Goal: Task Accomplishment & Management: Manage account settings

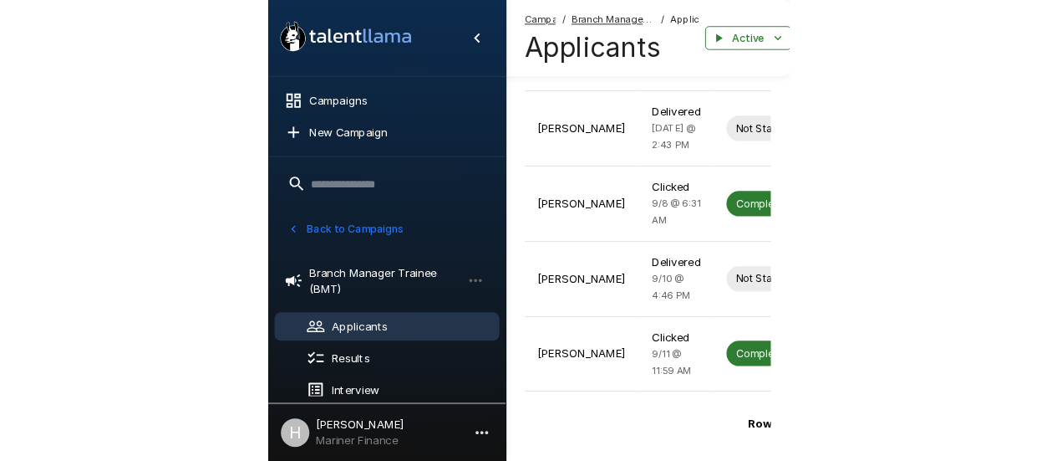
scroll to position [598, 0]
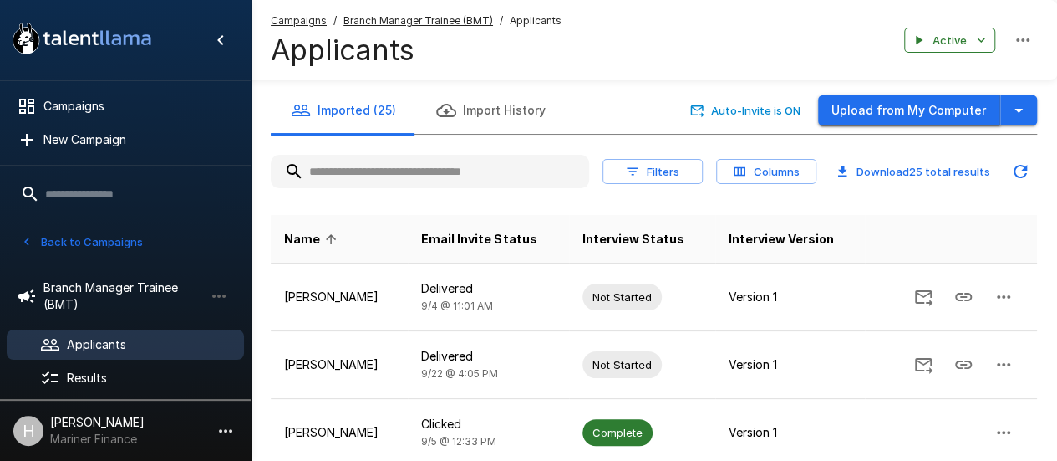
click at [932, 99] on button "Upload from My Computer" at bounding box center [909, 110] width 182 height 31
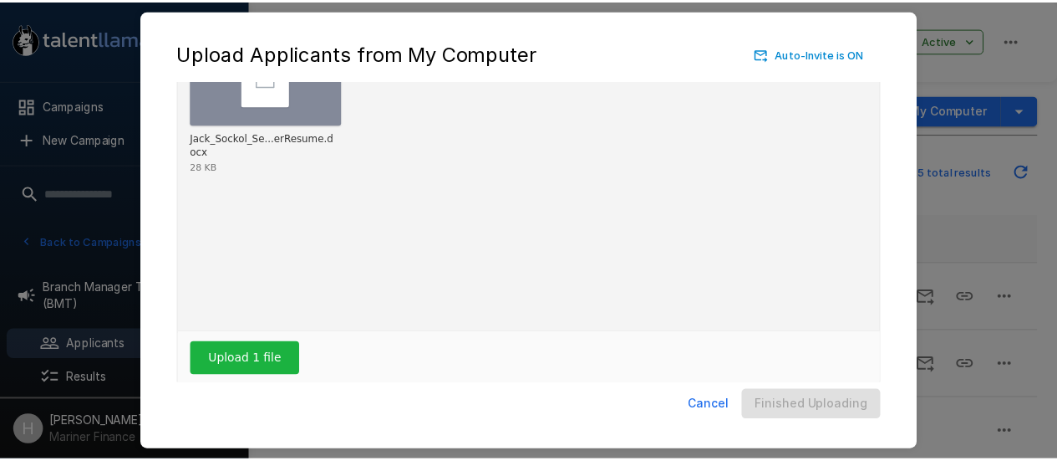
scroll to position [131, 0]
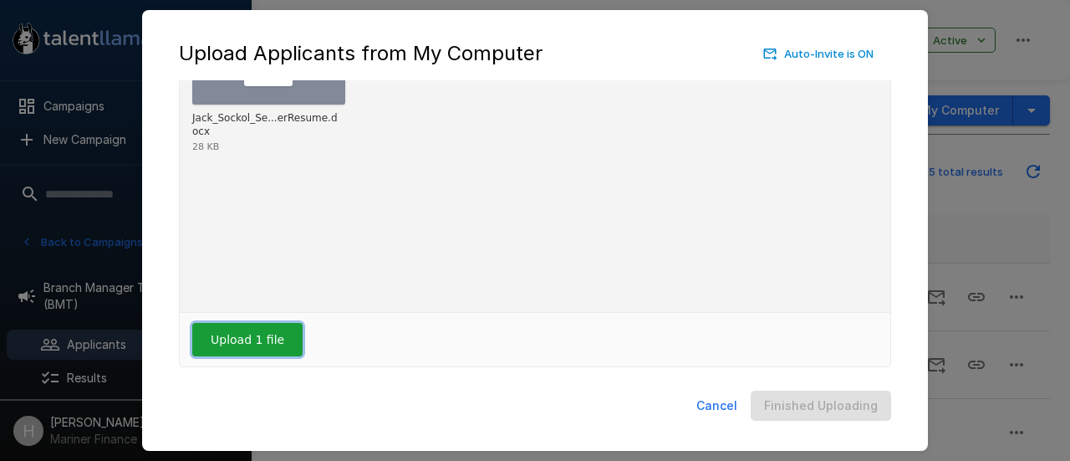
click at [254, 344] on button "Upload 1 file" at bounding box center [247, 339] width 110 height 33
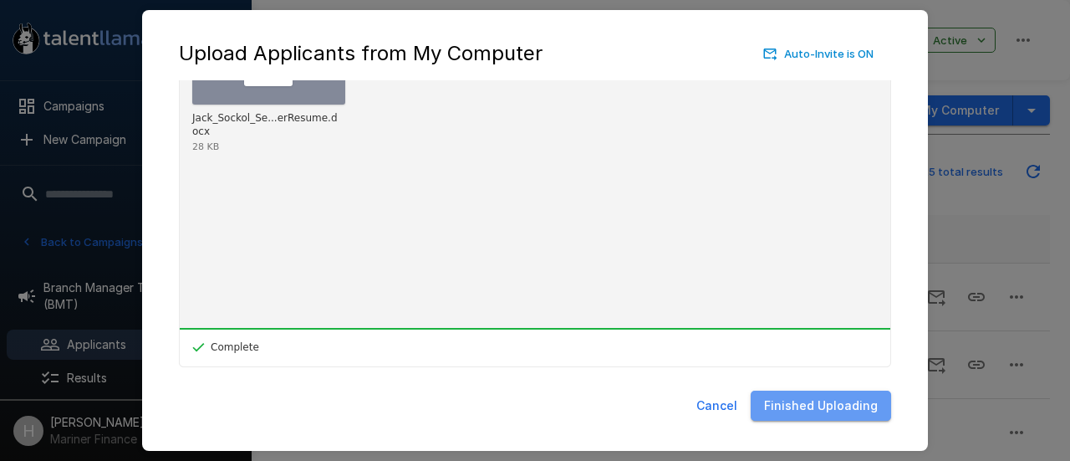
click at [847, 404] on button "Finished Uploading" at bounding box center [821, 405] width 140 height 31
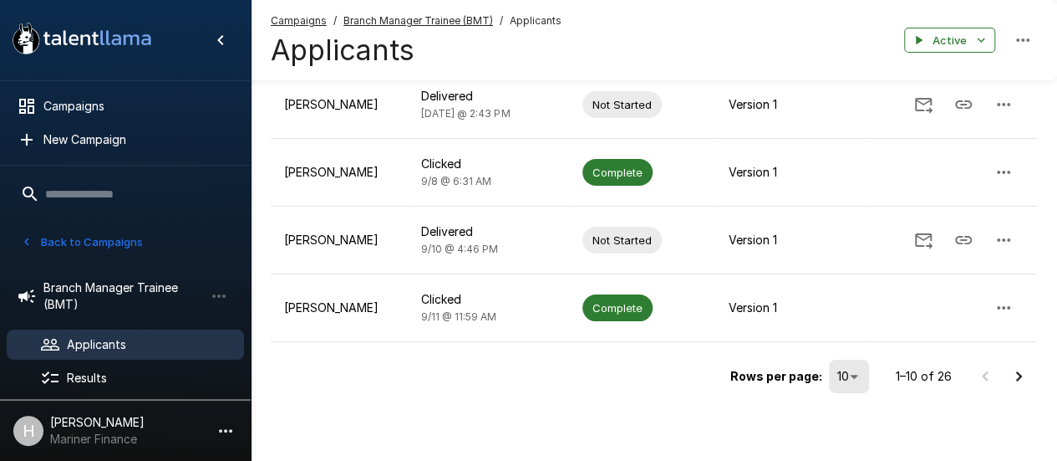
scroll to position [598, 0]
click at [1016, 375] on icon "Go to next page" at bounding box center [1019, 376] width 6 height 10
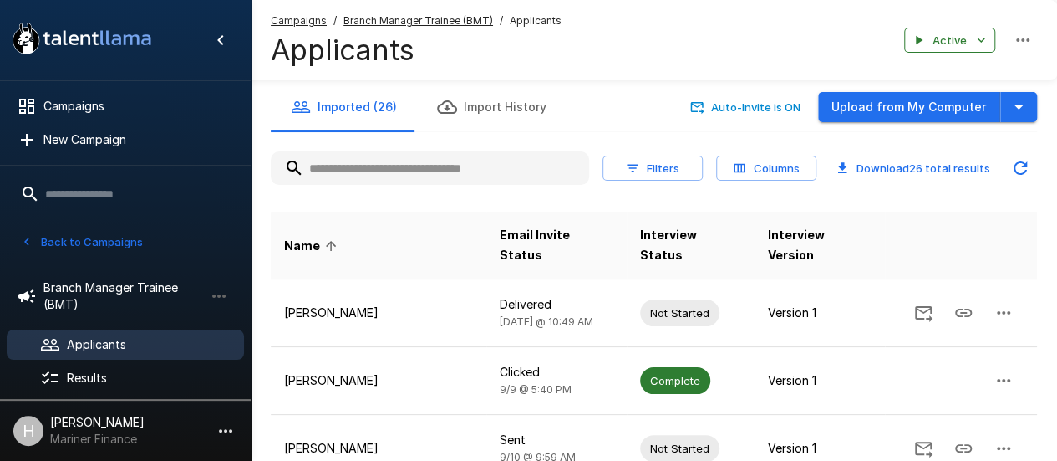
scroll to position [0, 0]
